Goal: Transaction & Acquisition: Purchase product/service

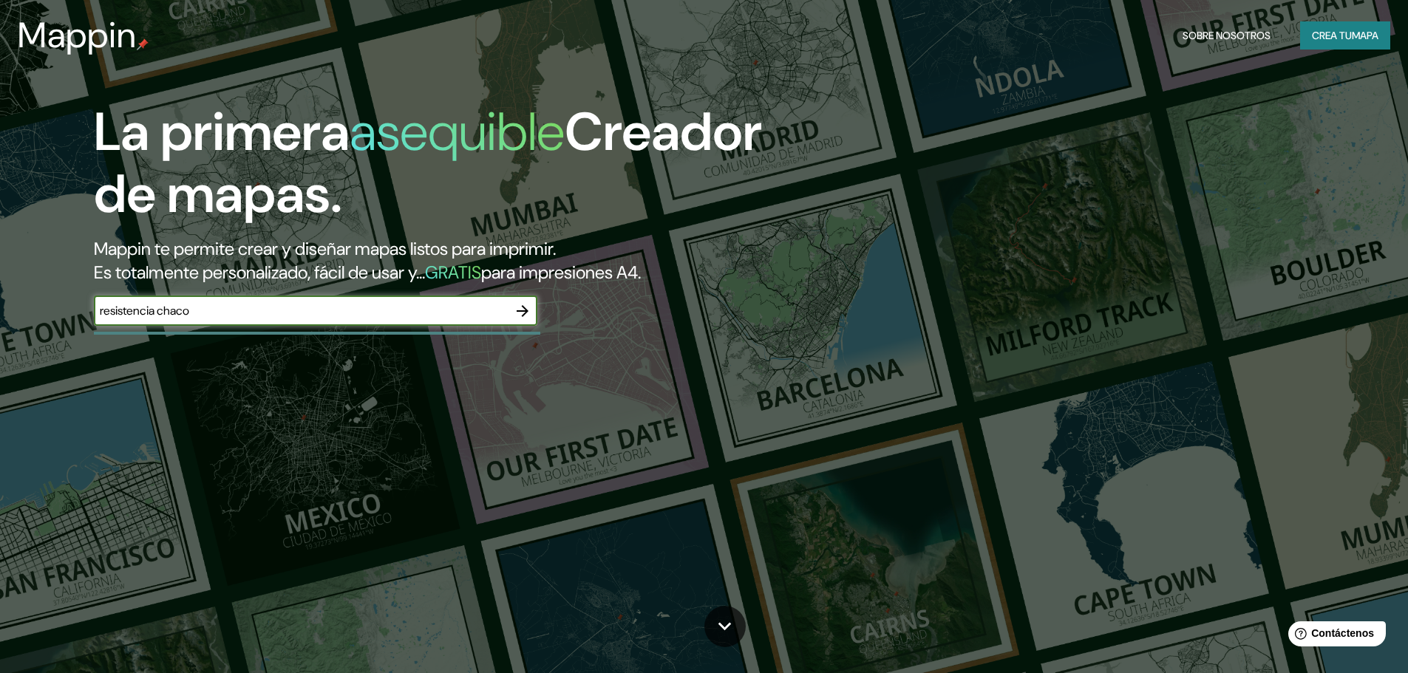
type input "resistencia chaco"
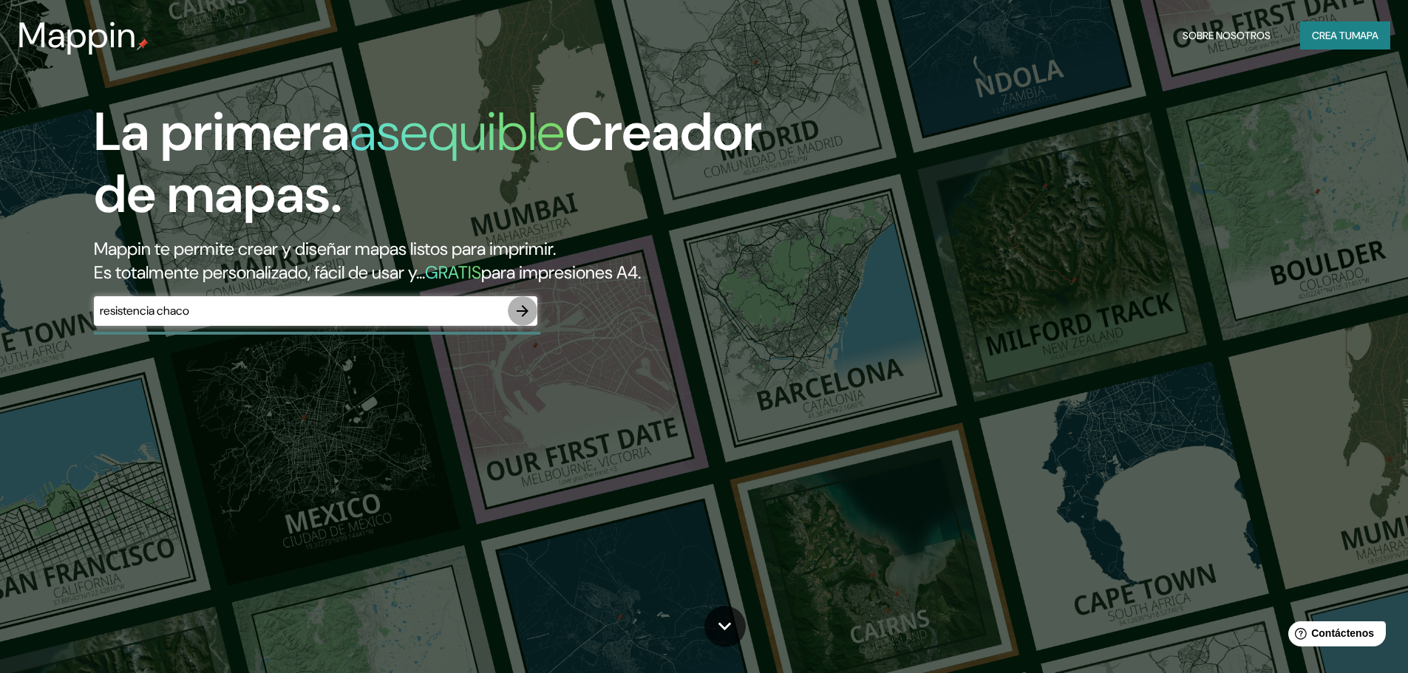
click at [526, 309] on icon "button" at bounding box center [523, 311] width 12 height 12
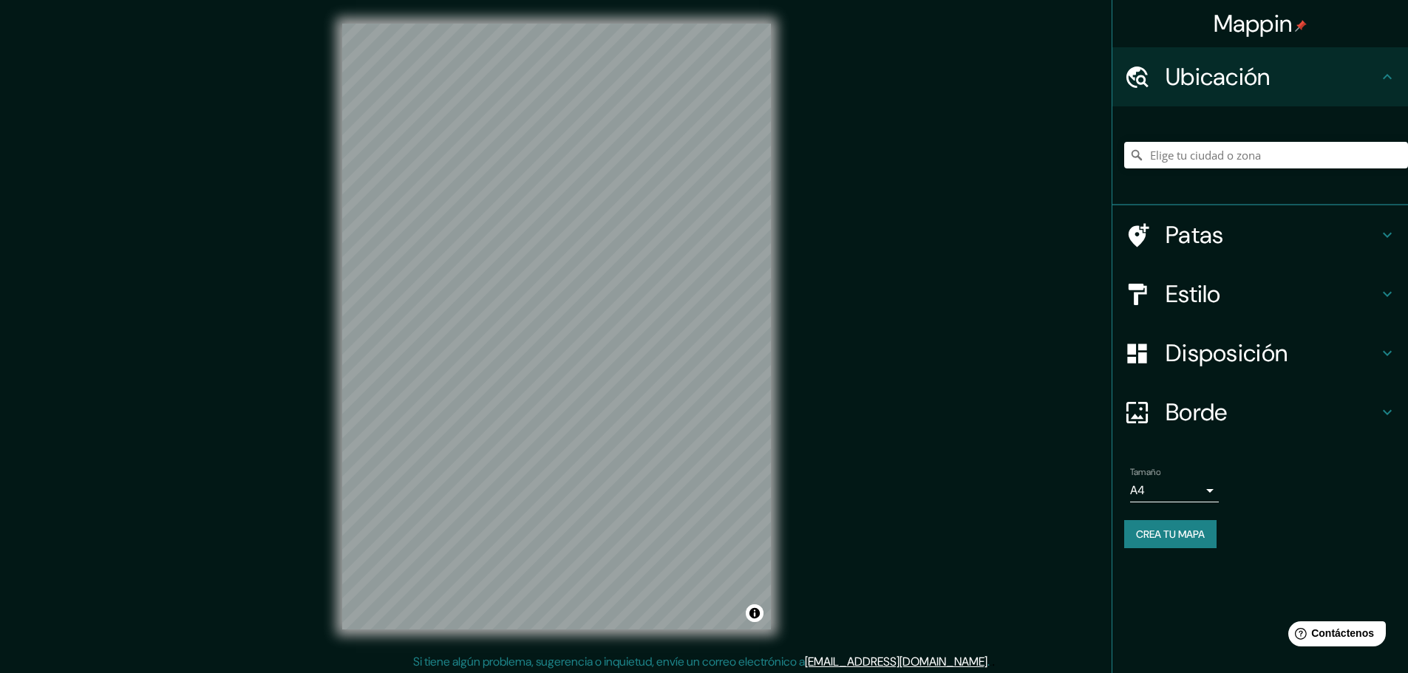
click at [1200, 361] on font "Disposición" at bounding box center [1226, 353] width 122 height 31
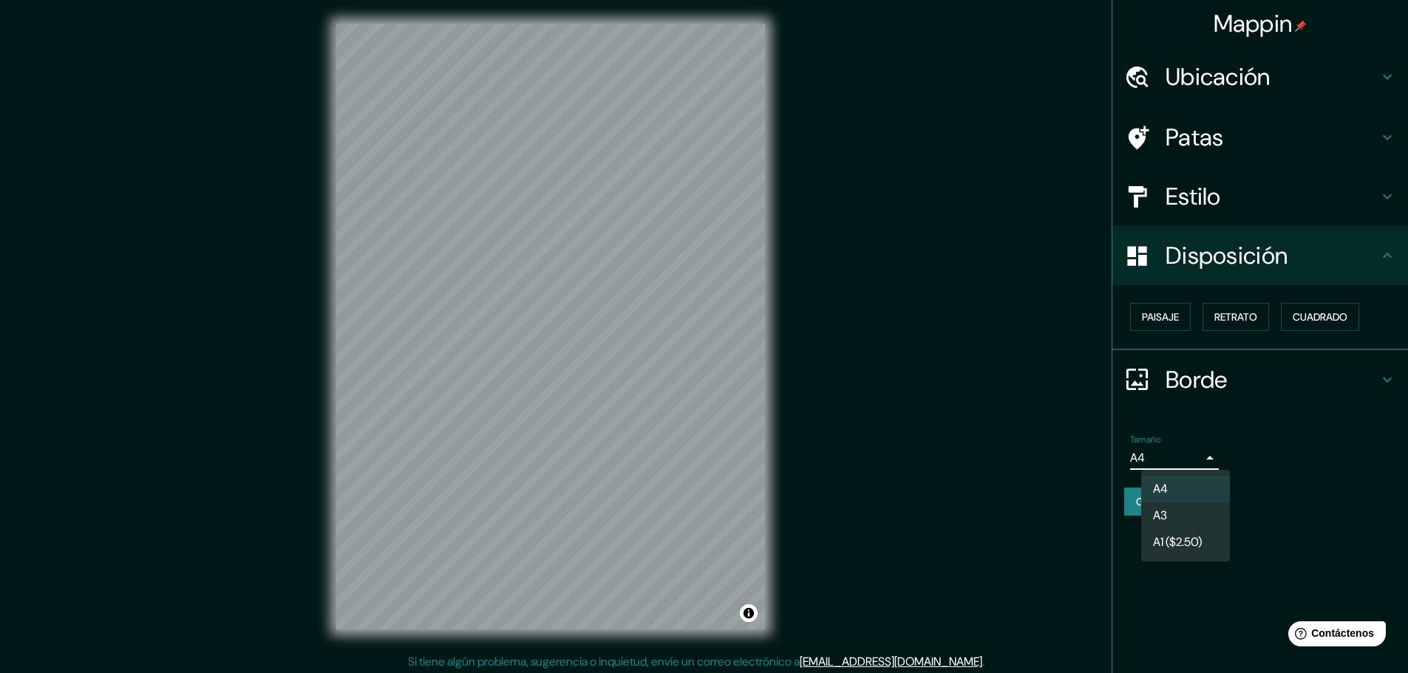
click at [1204, 450] on body "Mappin Ubicación Patas Estilo Disposición Paisaje Retrato Cuadrado Borde Elige …" at bounding box center [704, 336] width 1408 height 673
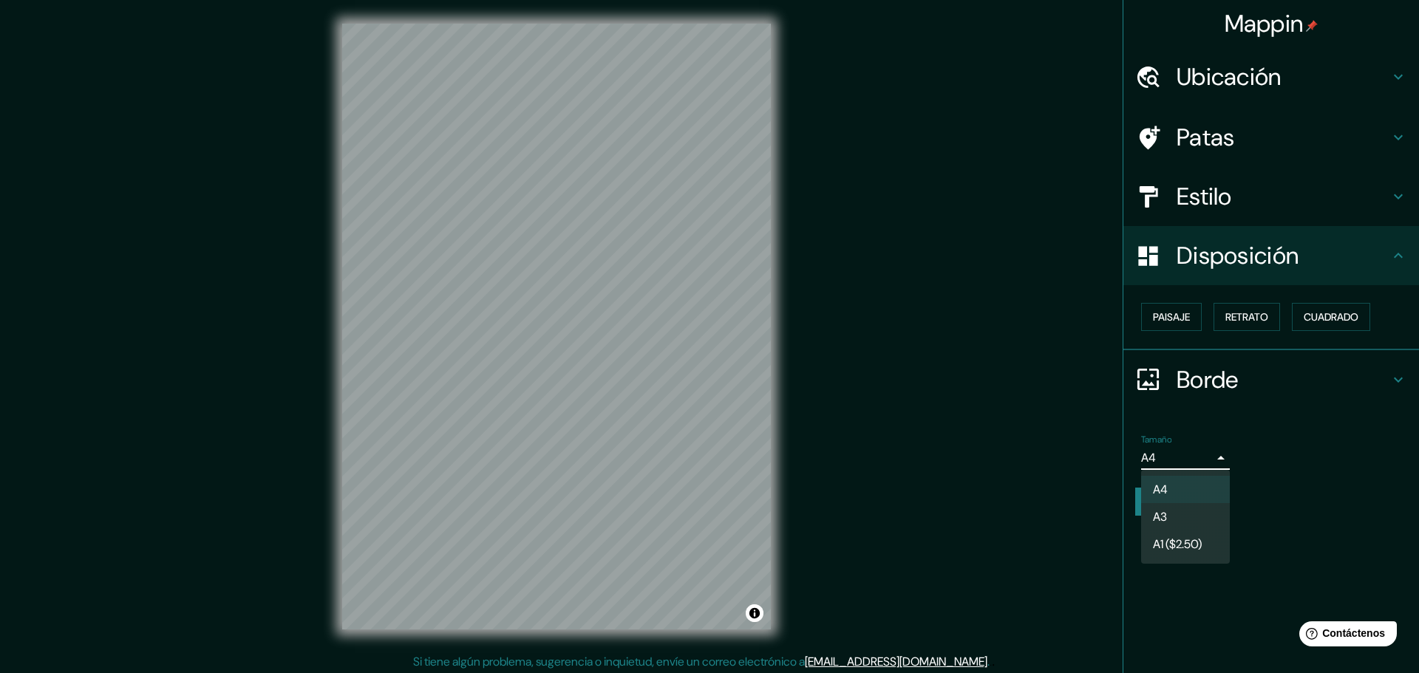
click at [1184, 511] on li "A3" at bounding box center [1185, 516] width 89 height 27
type input "a4"
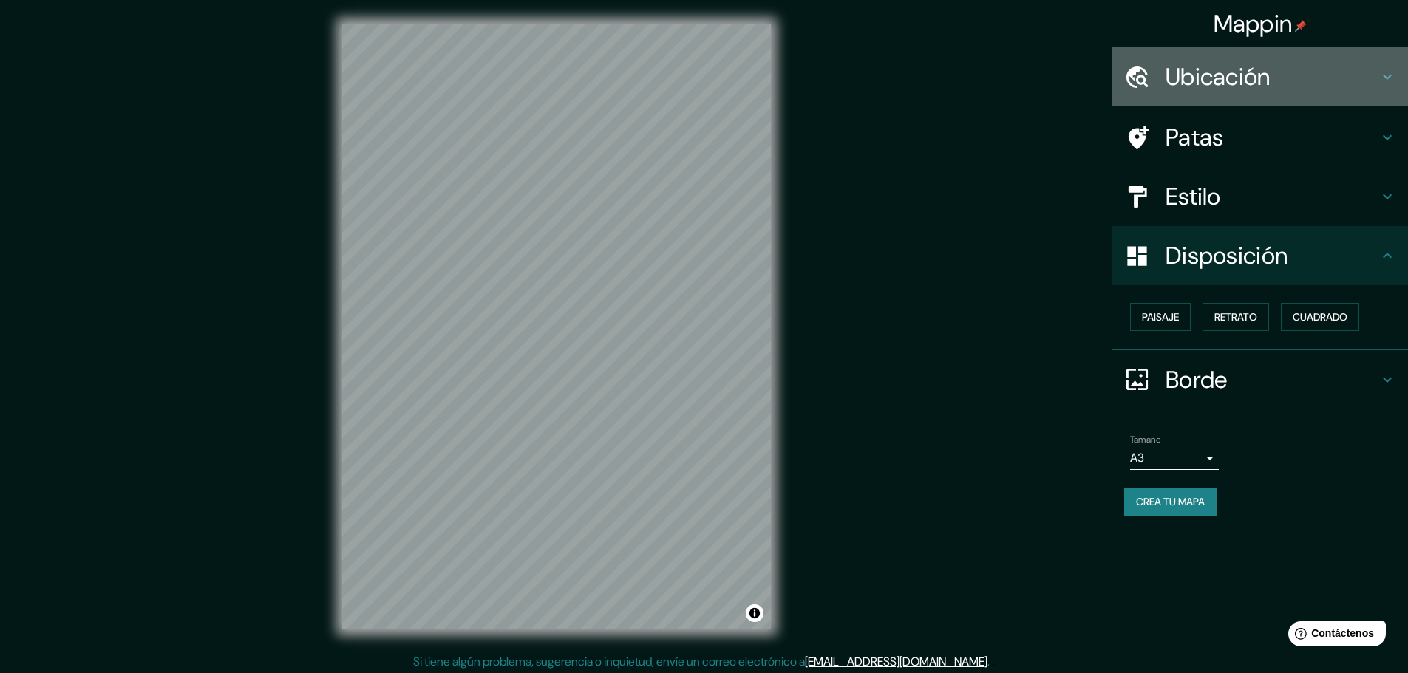
drag, startPoint x: 1303, startPoint y: 74, endPoint x: 1295, endPoint y: 83, distance: 11.5
click at [1303, 75] on h4 "Ubicación" at bounding box center [1271, 77] width 213 height 30
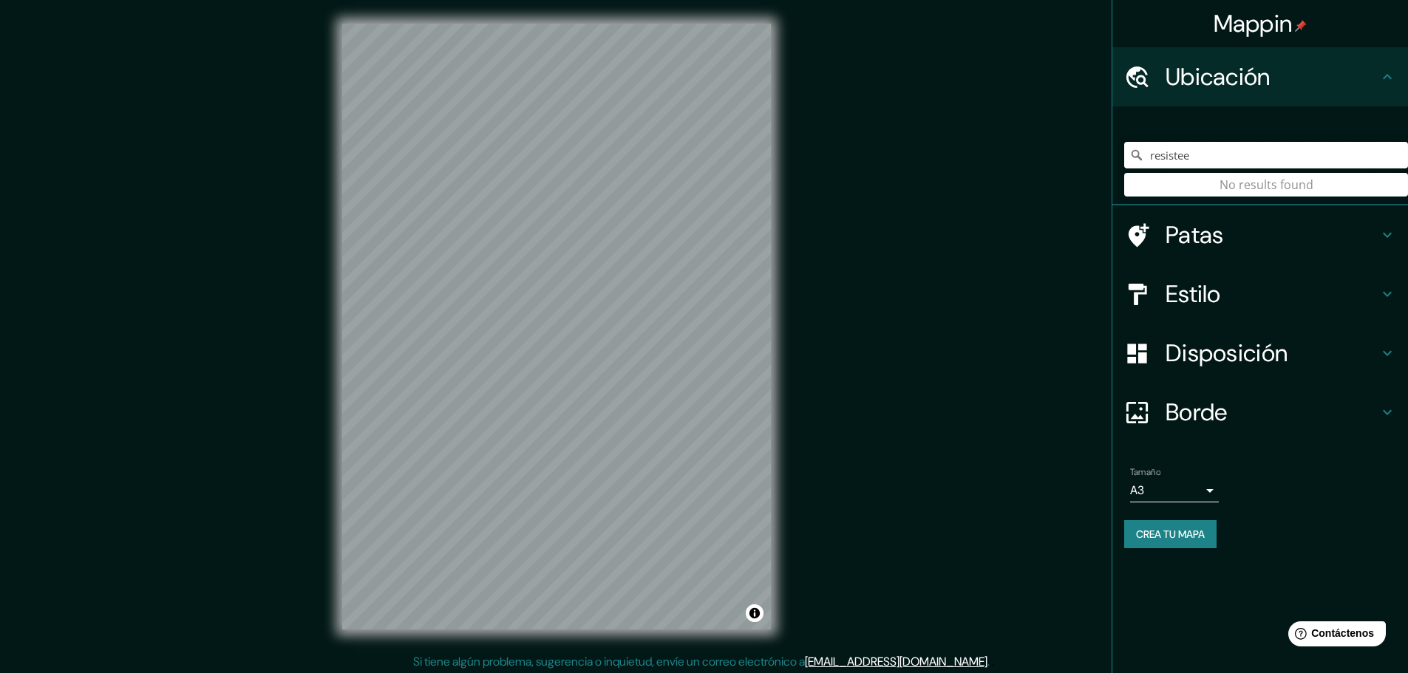
click at [1247, 151] on input "resistee" at bounding box center [1266, 155] width 284 height 27
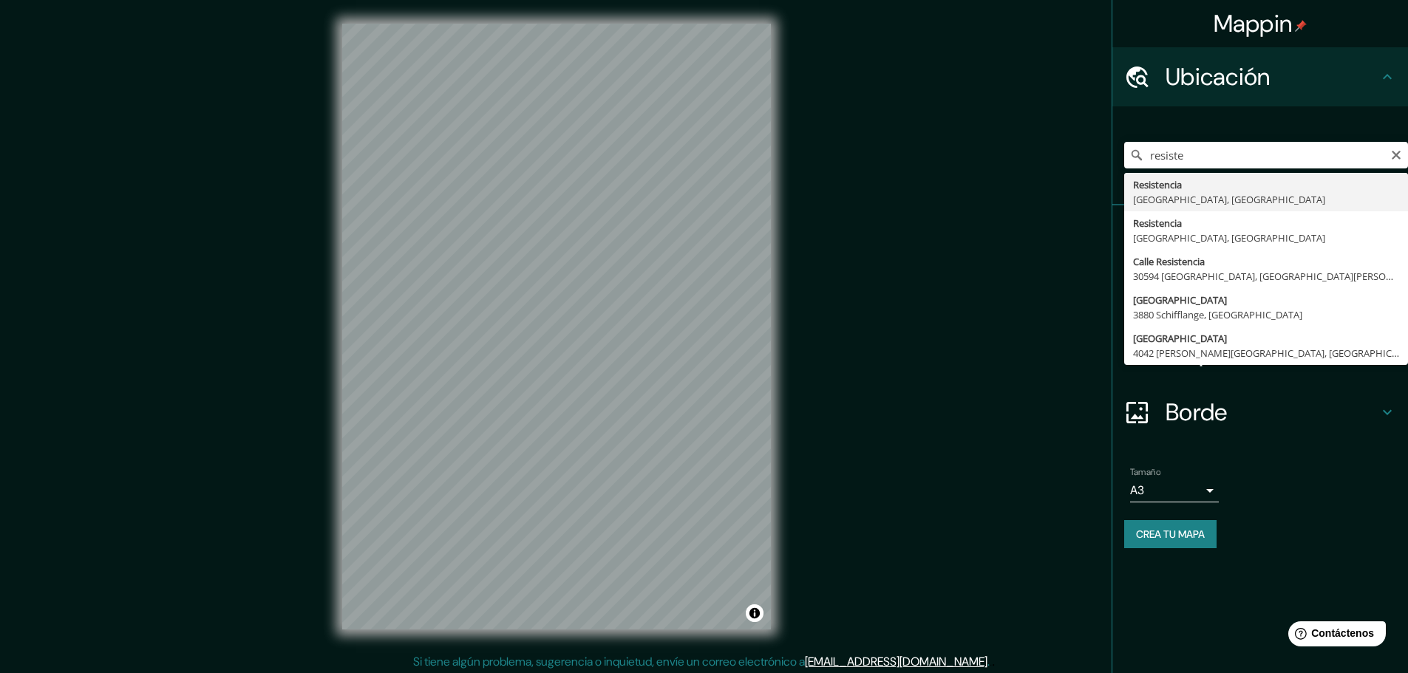
type input "Resistencia, [GEOGRAPHIC_DATA], [GEOGRAPHIC_DATA]"
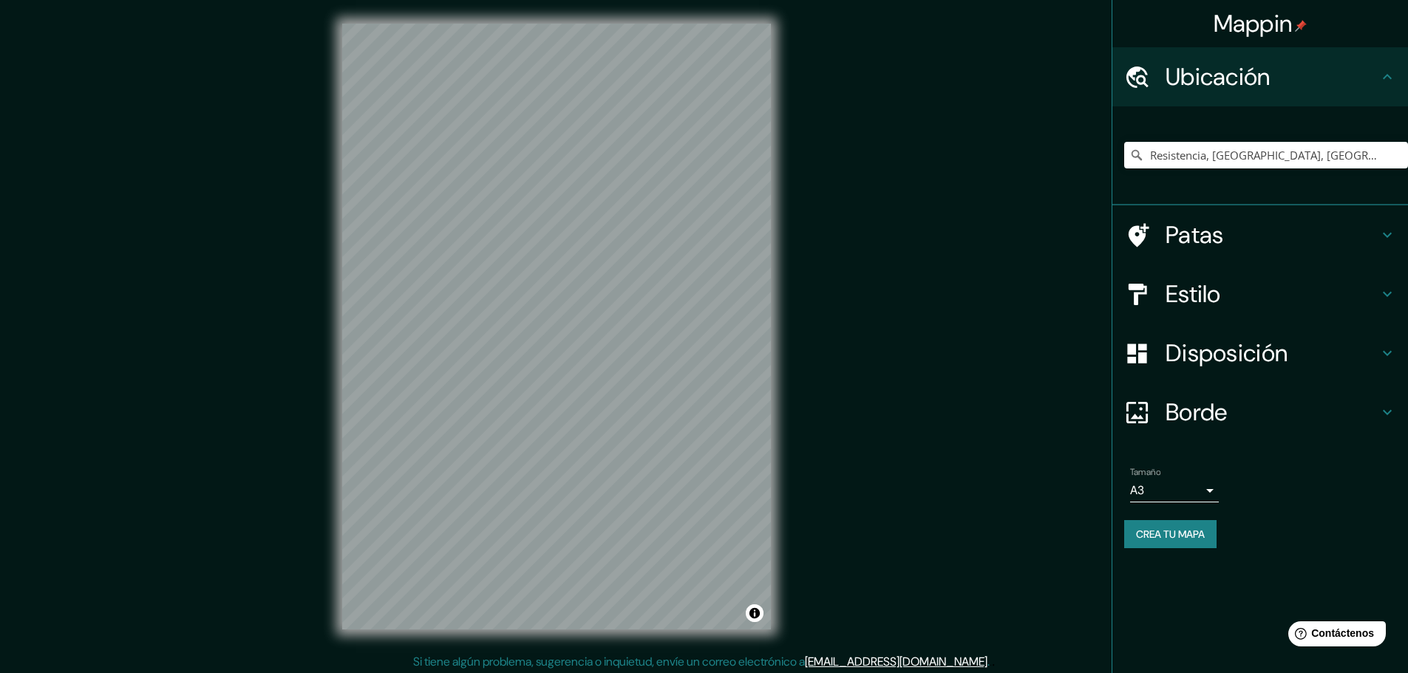
click at [1238, 291] on h4 "Estilo" at bounding box center [1271, 294] width 213 height 30
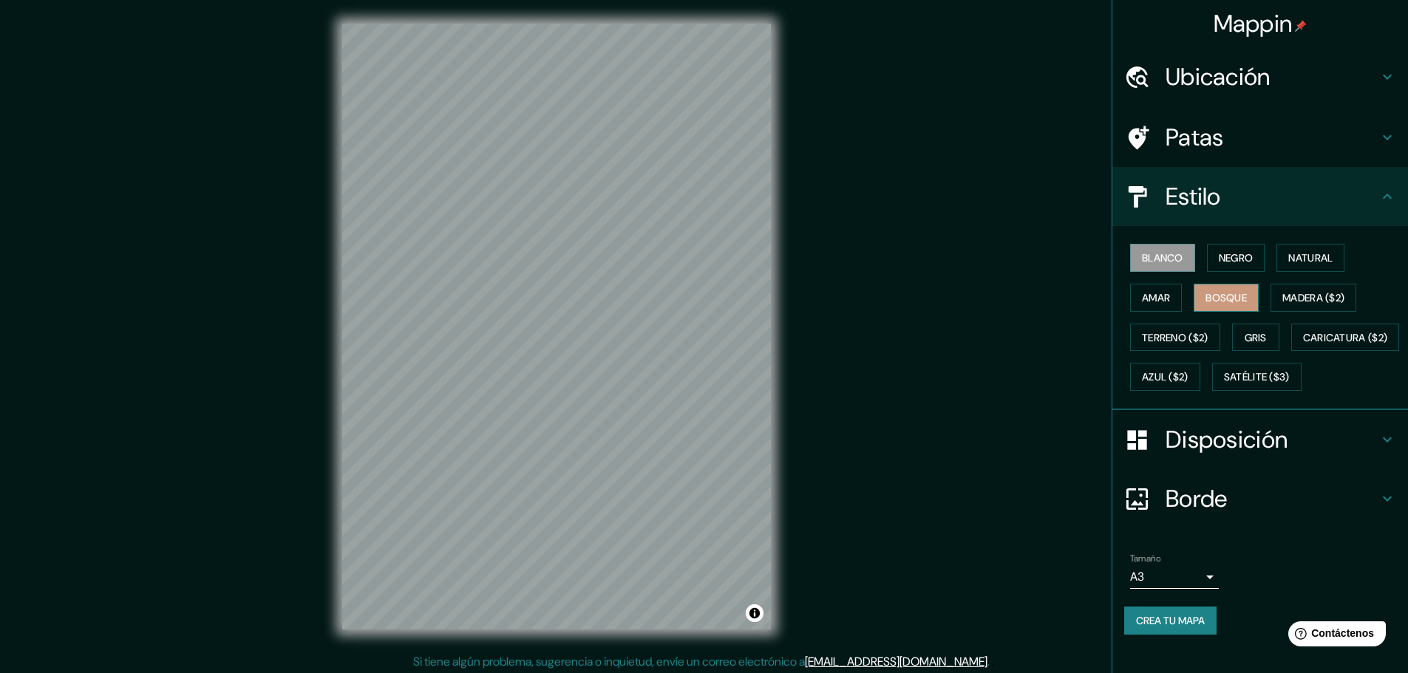
click at [1217, 299] on font "Bosque" at bounding box center [1225, 297] width 41 height 13
click at [1224, 258] on font "Negro" at bounding box center [1236, 257] width 35 height 13
click at [1153, 260] on font "Blanco" at bounding box center [1162, 257] width 41 height 13
click at [1198, 455] on font "Disposición" at bounding box center [1226, 439] width 122 height 31
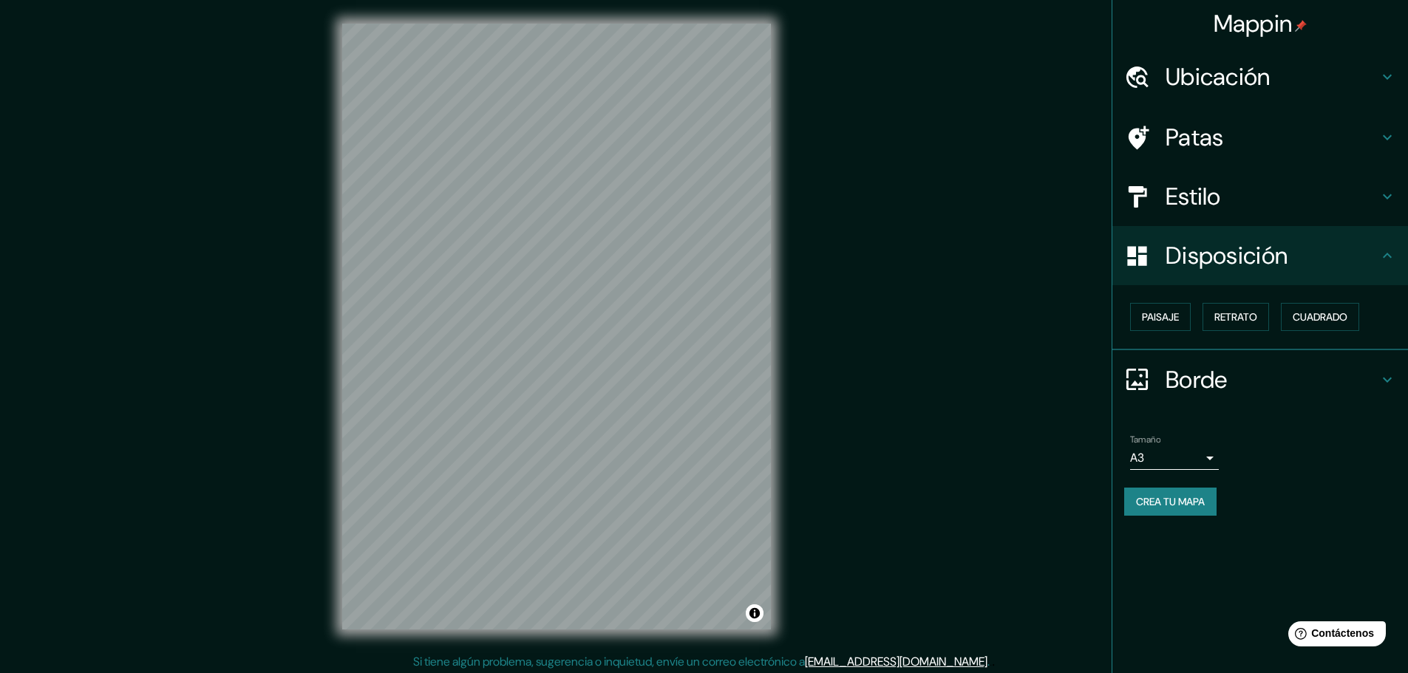
click at [1243, 375] on h4 "Borde" at bounding box center [1271, 380] width 213 height 30
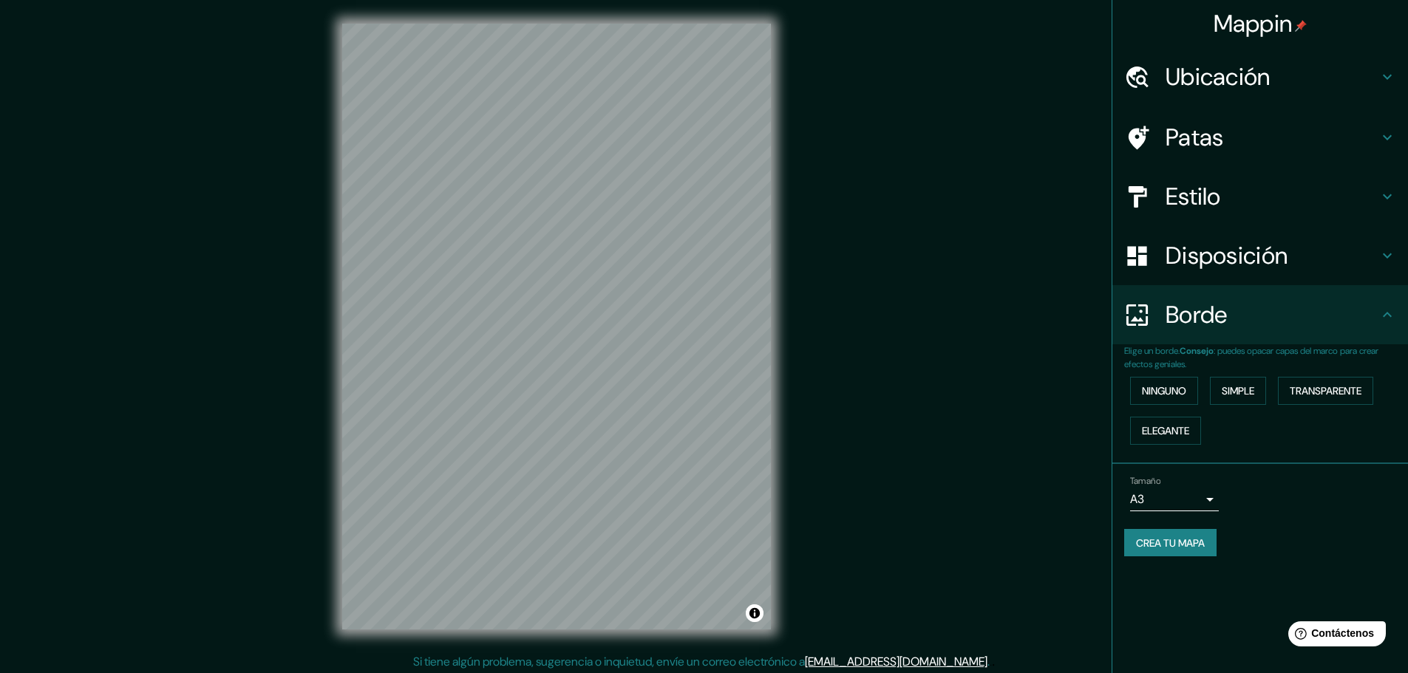
click at [1282, 519] on div "Tamaño A3 a4 Crea tu mapa" at bounding box center [1260, 519] width 272 height 99
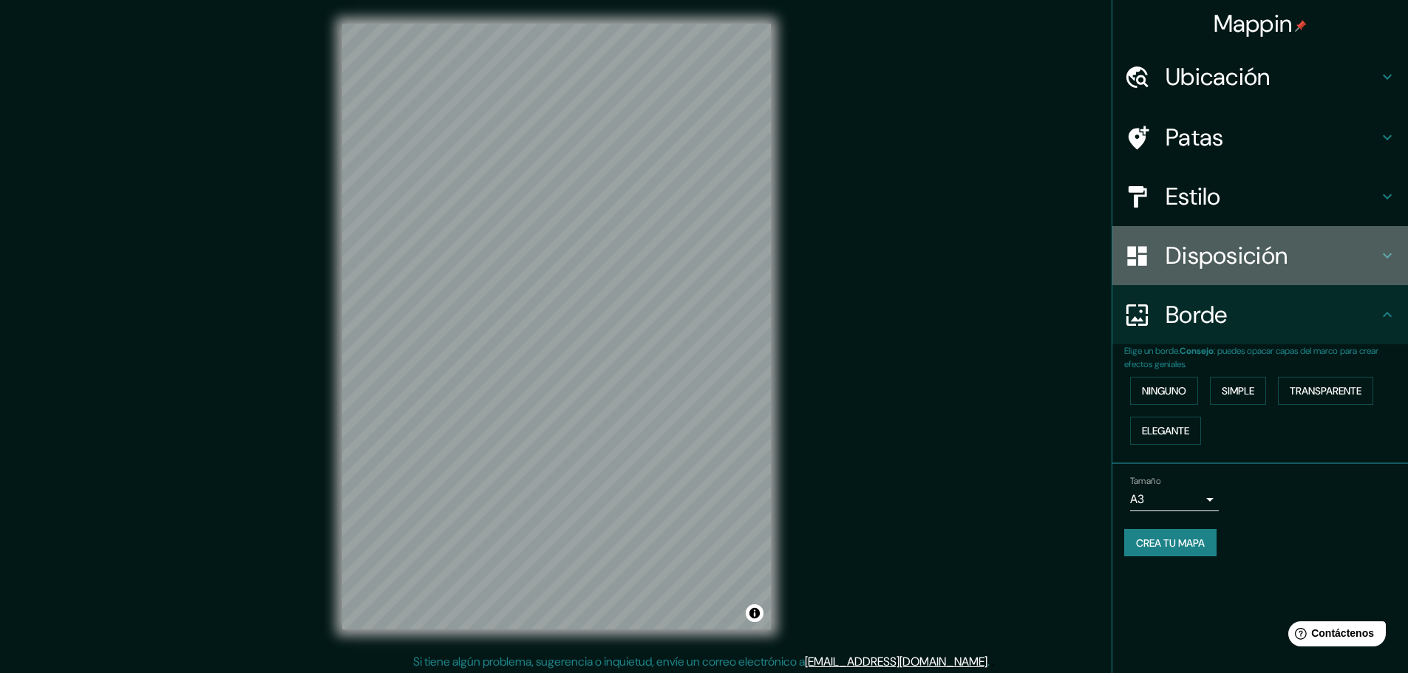
click at [1270, 259] on font "Disposición" at bounding box center [1226, 255] width 122 height 31
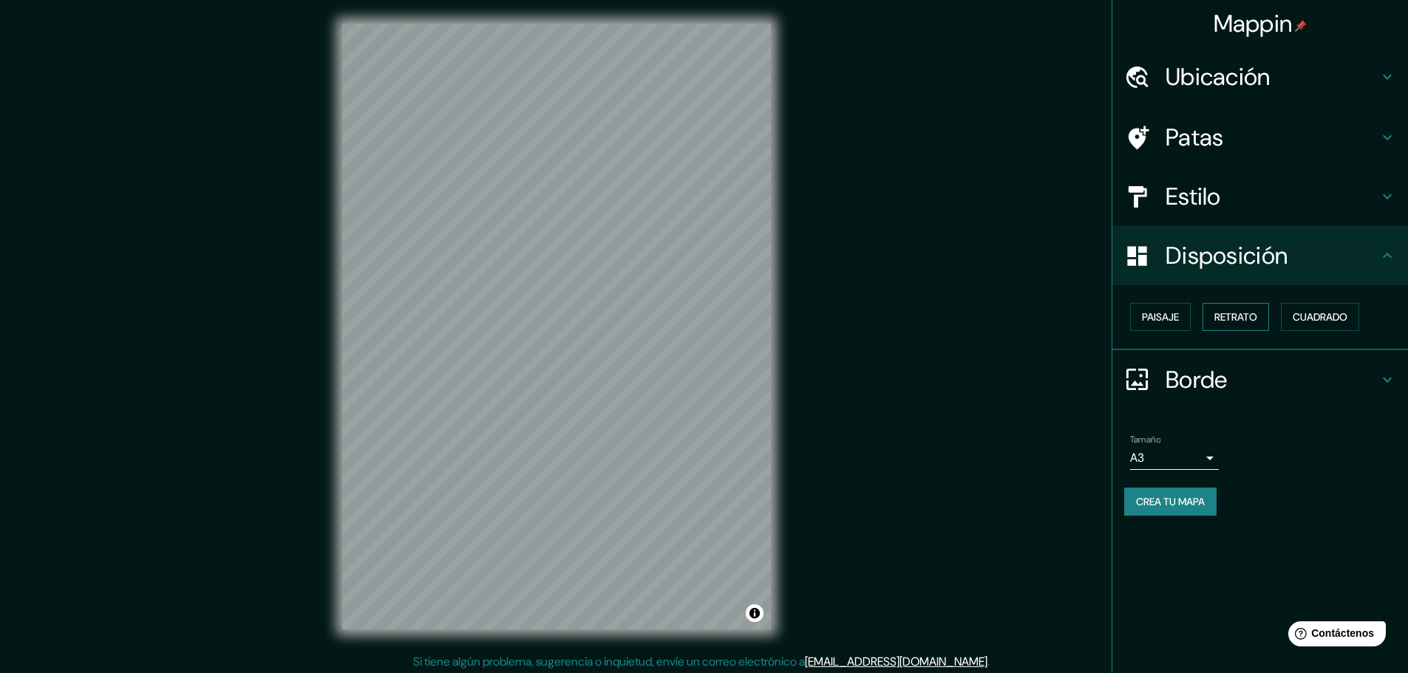
click at [1233, 322] on font "Retrato" at bounding box center [1235, 316] width 43 height 13
click at [1309, 321] on font "Cuadrado" at bounding box center [1319, 316] width 55 height 13
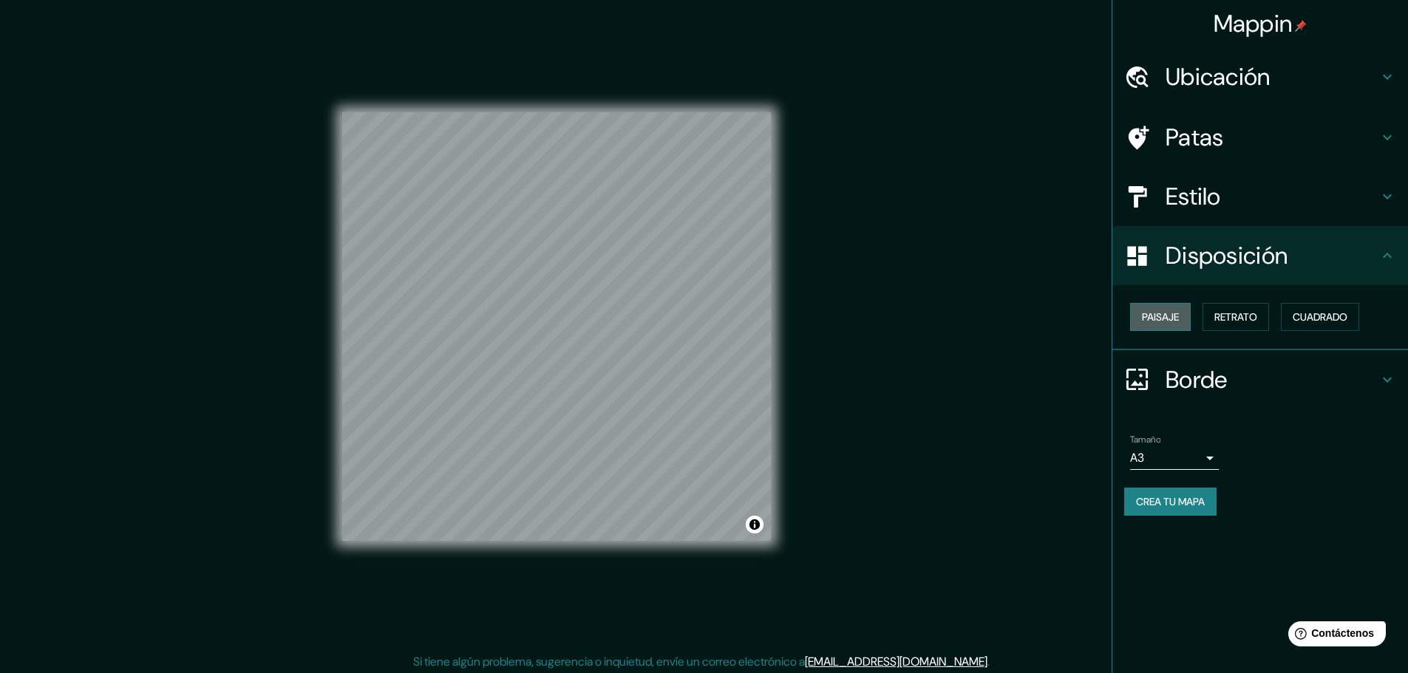
click at [1162, 316] on font "Paisaje" at bounding box center [1160, 316] width 37 height 13
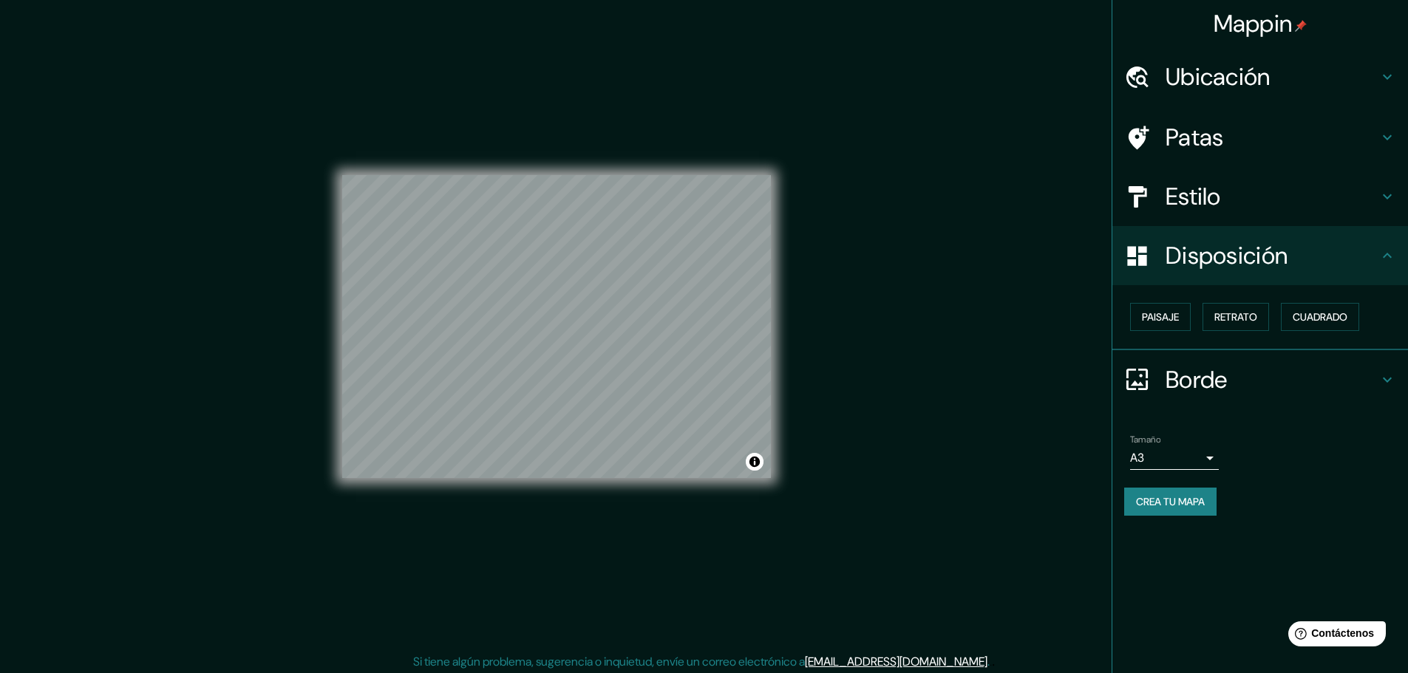
click at [1270, 72] on font "Ubicación" at bounding box center [1217, 76] width 105 height 31
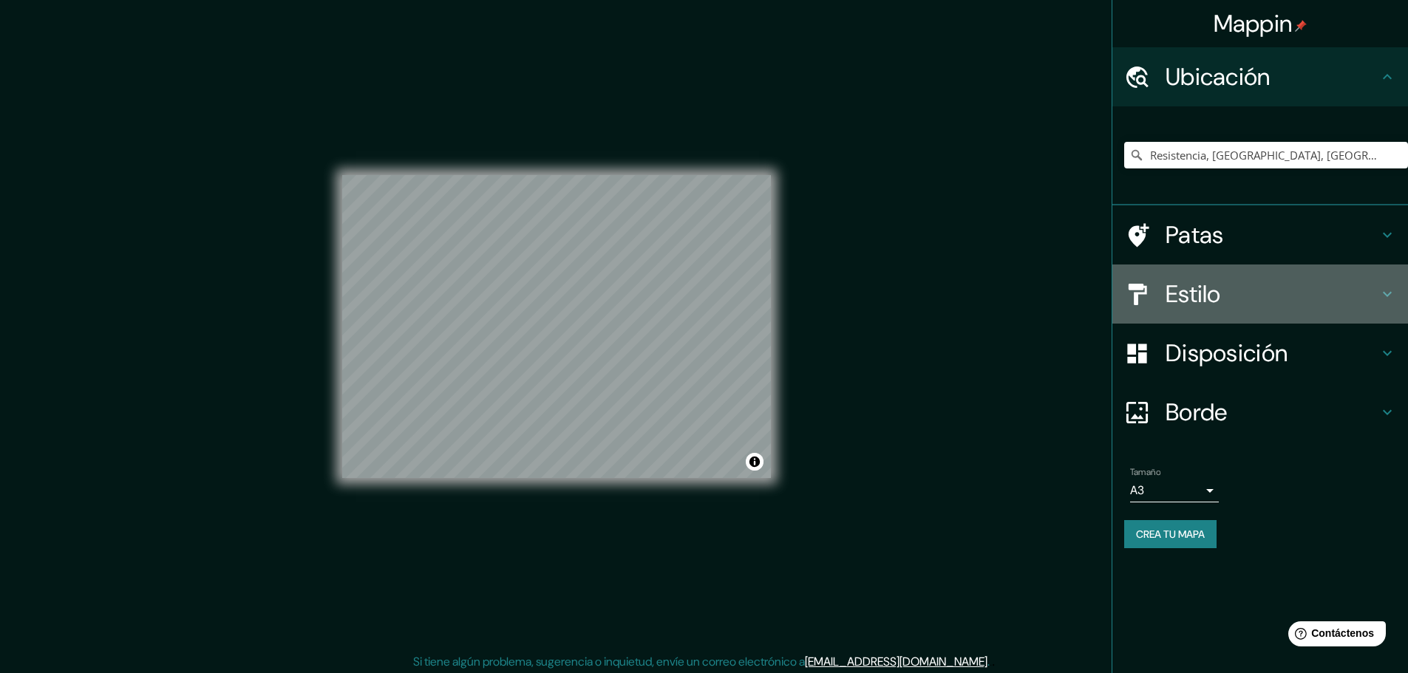
click at [1250, 276] on div "Estilo" at bounding box center [1260, 294] width 296 height 59
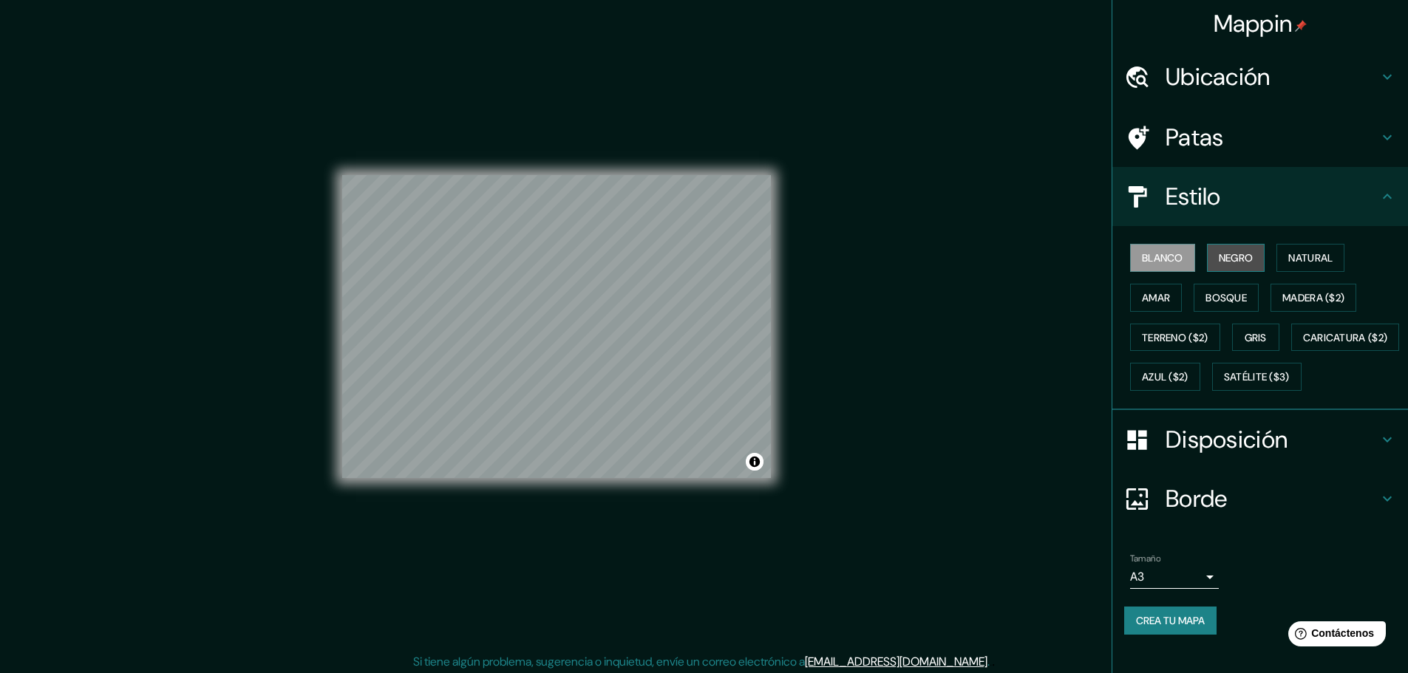
click at [1219, 262] on font "Negro" at bounding box center [1236, 257] width 35 height 13
click at [1303, 261] on font "Natural" at bounding box center [1310, 257] width 44 height 13
click at [1168, 331] on font "Terreno ($2)" at bounding box center [1175, 337] width 67 height 13
click at [1247, 335] on font "Gris" at bounding box center [1255, 337] width 22 height 13
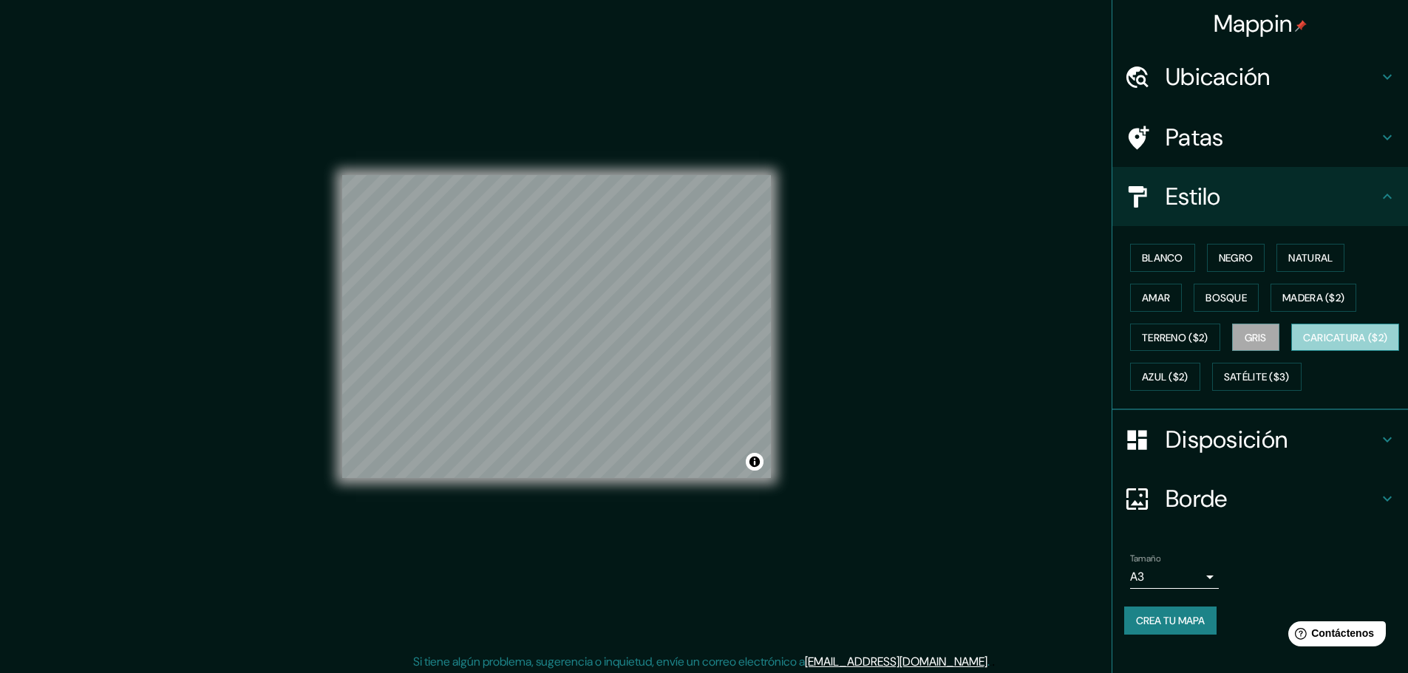
click at [1303, 344] on font "Caricatura ($2)" at bounding box center [1345, 337] width 85 height 13
click at [1188, 381] on font "Azul ($2)" at bounding box center [1165, 377] width 47 height 13
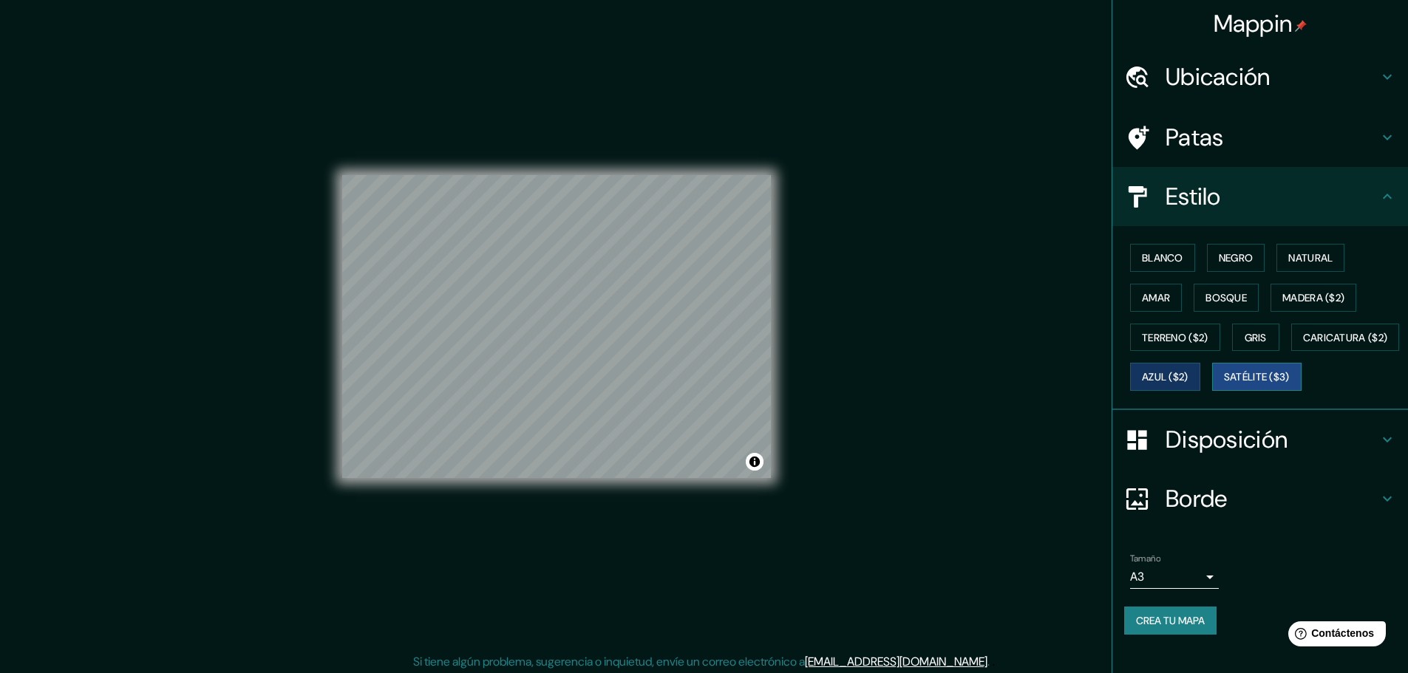
click at [1224, 386] on font "Satélite ($3)" at bounding box center [1257, 376] width 66 height 19
click at [1159, 259] on font "Blanco" at bounding box center [1162, 257] width 41 height 13
click at [1230, 259] on font "Negro" at bounding box center [1236, 257] width 35 height 13
click at [1167, 259] on font "Blanco" at bounding box center [1162, 257] width 41 height 13
click at [1221, 256] on font "Negro" at bounding box center [1236, 257] width 35 height 13
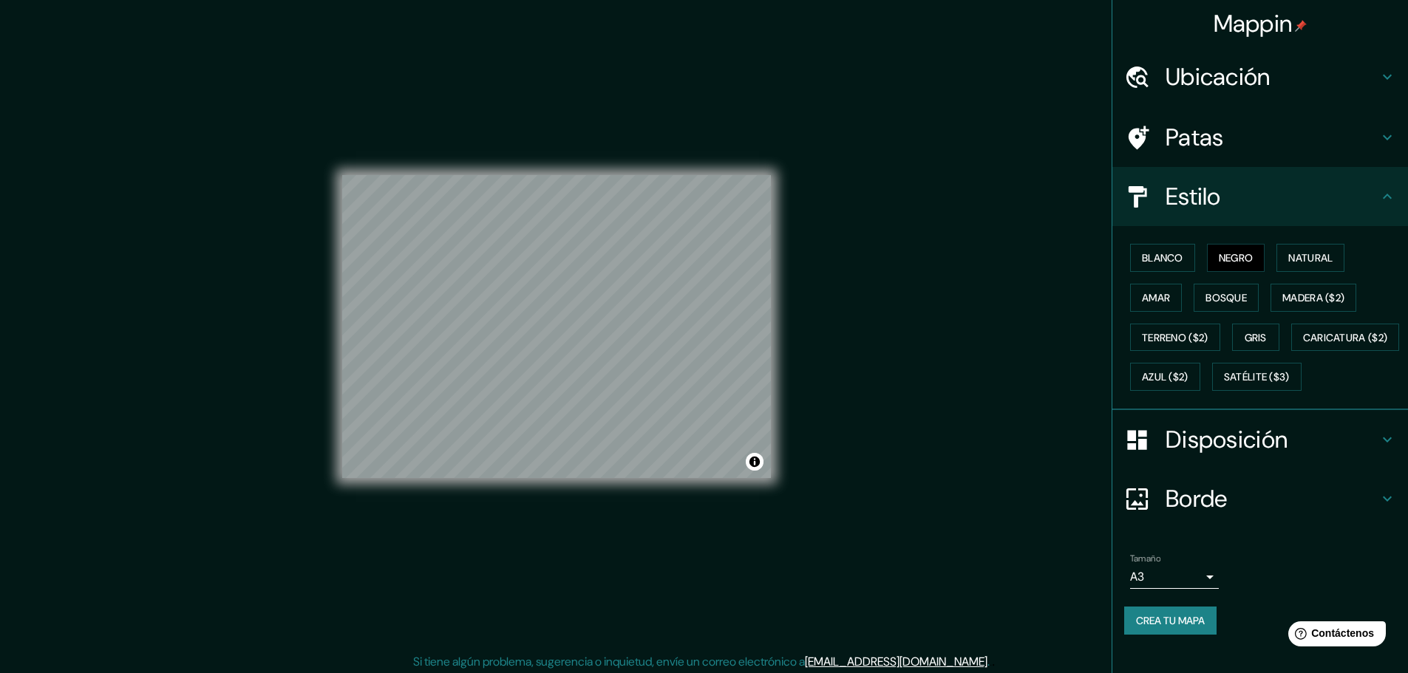
click at [1156, 630] on font "Crea tu mapa" at bounding box center [1170, 620] width 69 height 19
click at [1158, 627] on font "Crea tu mapa" at bounding box center [1170, 620] width 69 height 13
click at [1058, 101] on div "Mappin Ubicación Resistencia, [GEOGRAPHIC_DATA], [GEOGRAPHIC_DATA] Patas Estilo…" at bounding box center [704, 338] width 1408 height 677
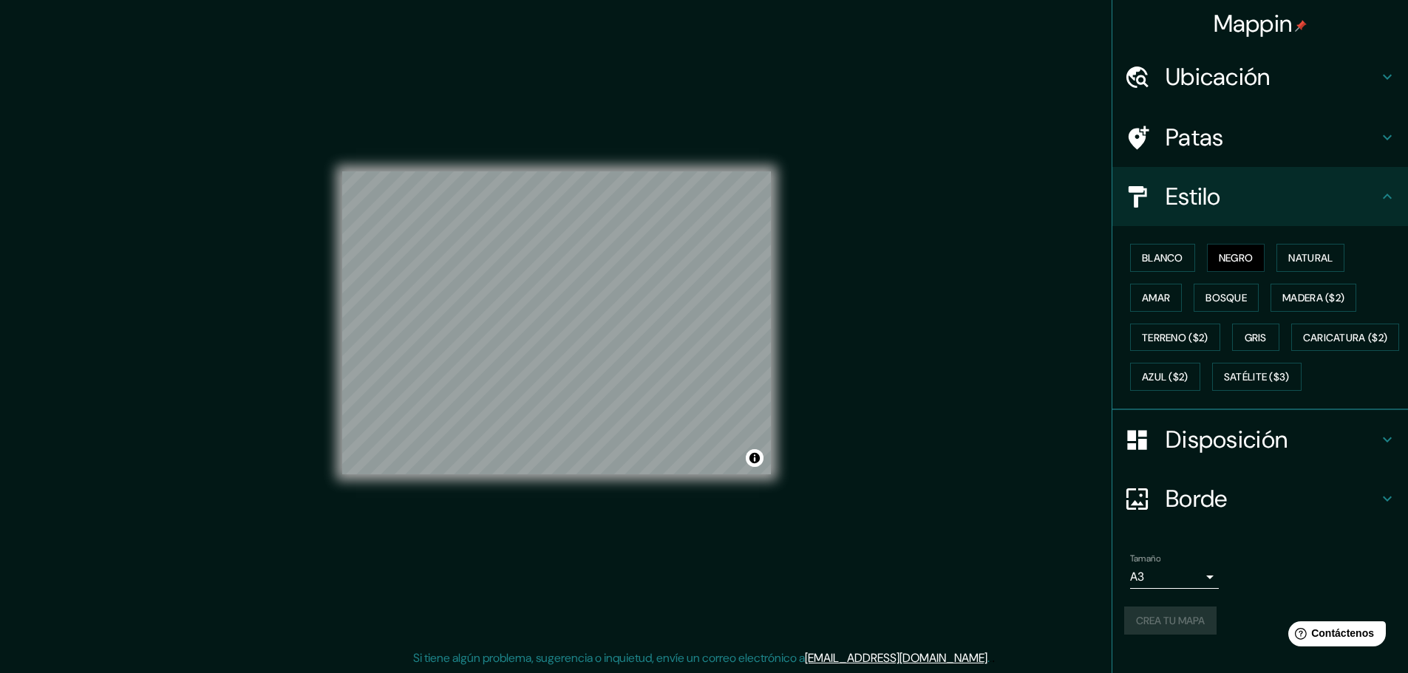
click at [1171, 635] on div "Crea tu mapa" at bounding box center [1260, 621] width 272 height 28
click at [1275, 182] on h4 "Estilo" at bounding box center [1271, 197] width 213 height 30
click at [1230, 123] on h4 "Patas" at bounding box center [1271, 138] width 213 height 30
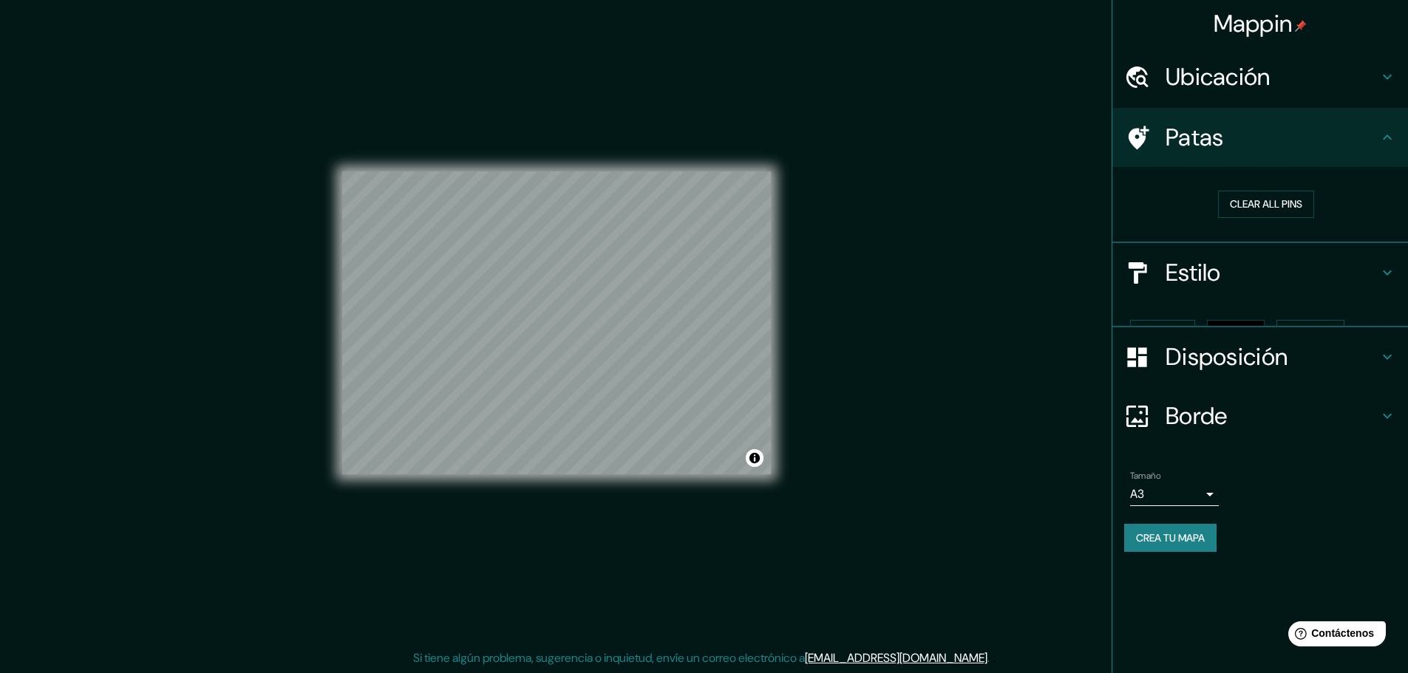
scroll to position [0, 0]
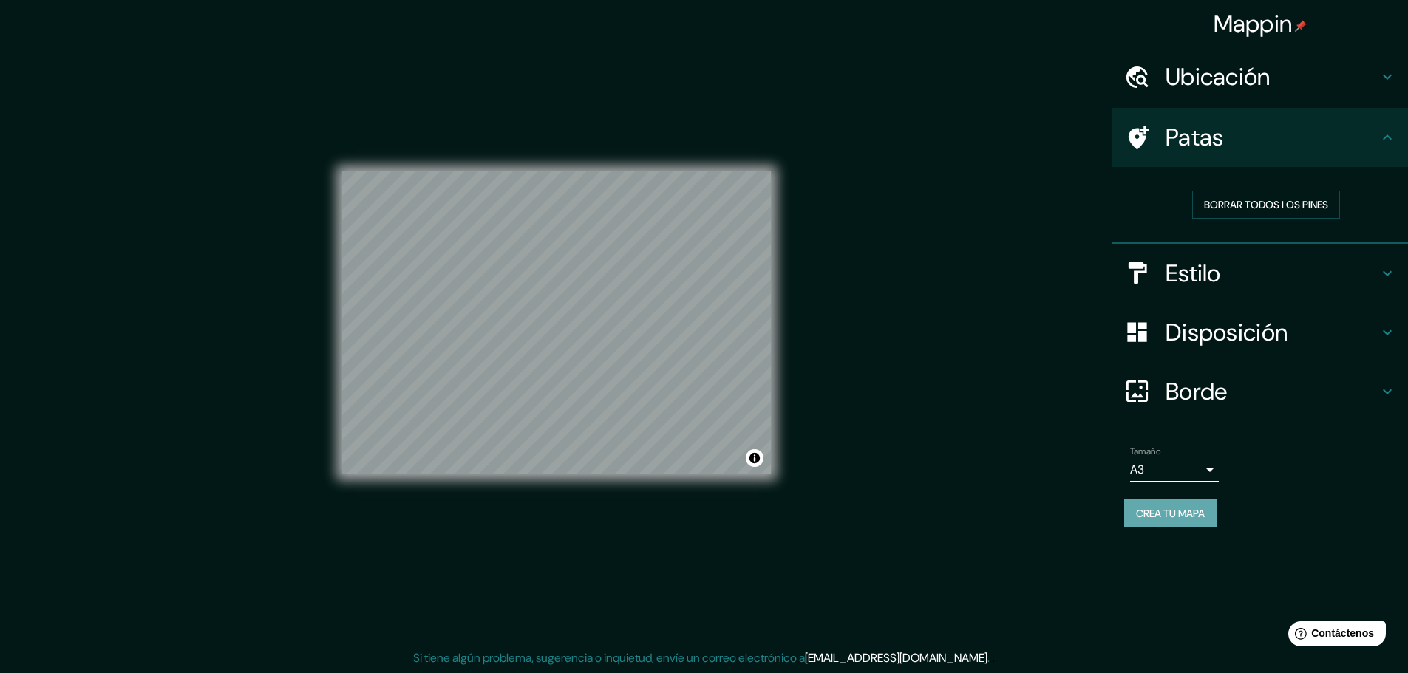
click at [1198, 517] on font "Crea tu mapa" at bounding box center [1170, 513] width 69 height 13
click at [1165, 511] on font "Crea tu mapa" at bounding box center [1170, 513] width 69 height 13
